Goal: Task Accomplishment & Management: Manage account settings

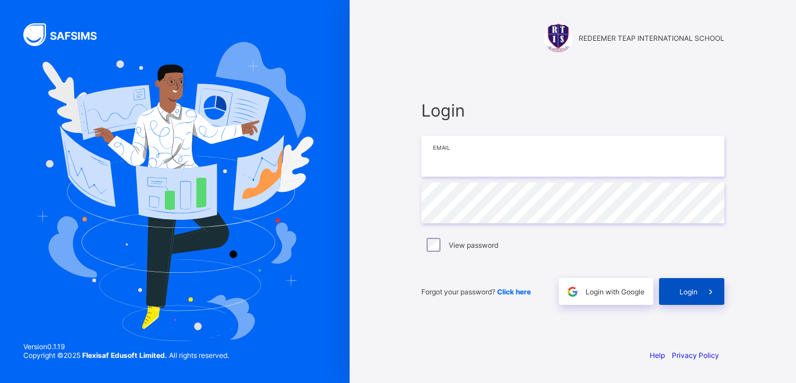
type input "**********"
click at [690, 293] on span "Login" at bounding box center [688, 291] width 18 height 9
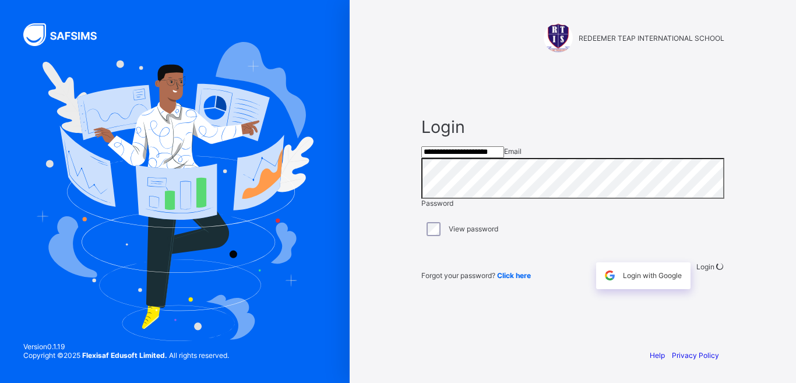
click at [559, 330] on div "**********" at bounding box center [573, 202] width 326 height 273
